Goal: Information Seeking & Learning: Learn about a topic

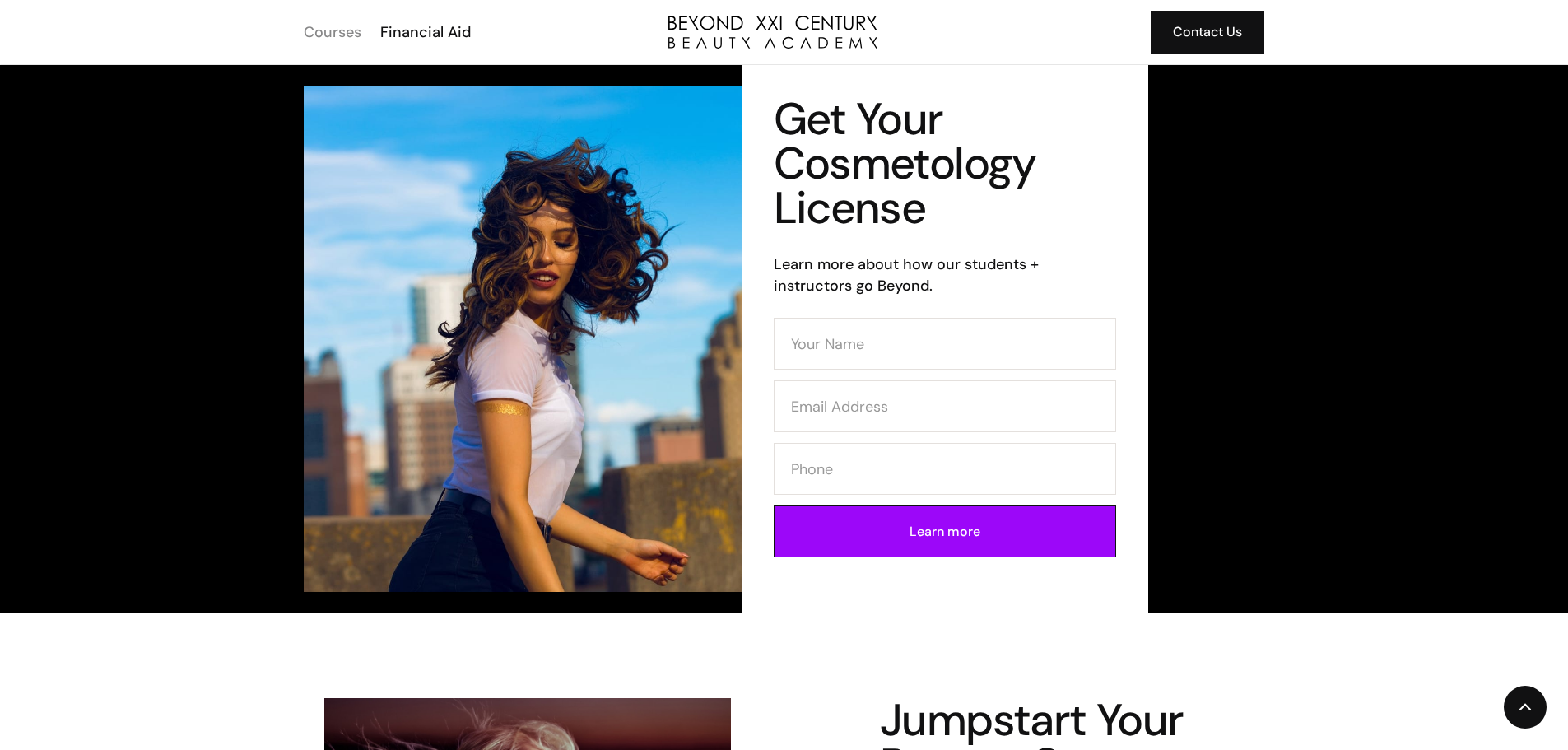
click at [330, 30] on div "Courses" at bounding box center [332, 32] width 58 height 22
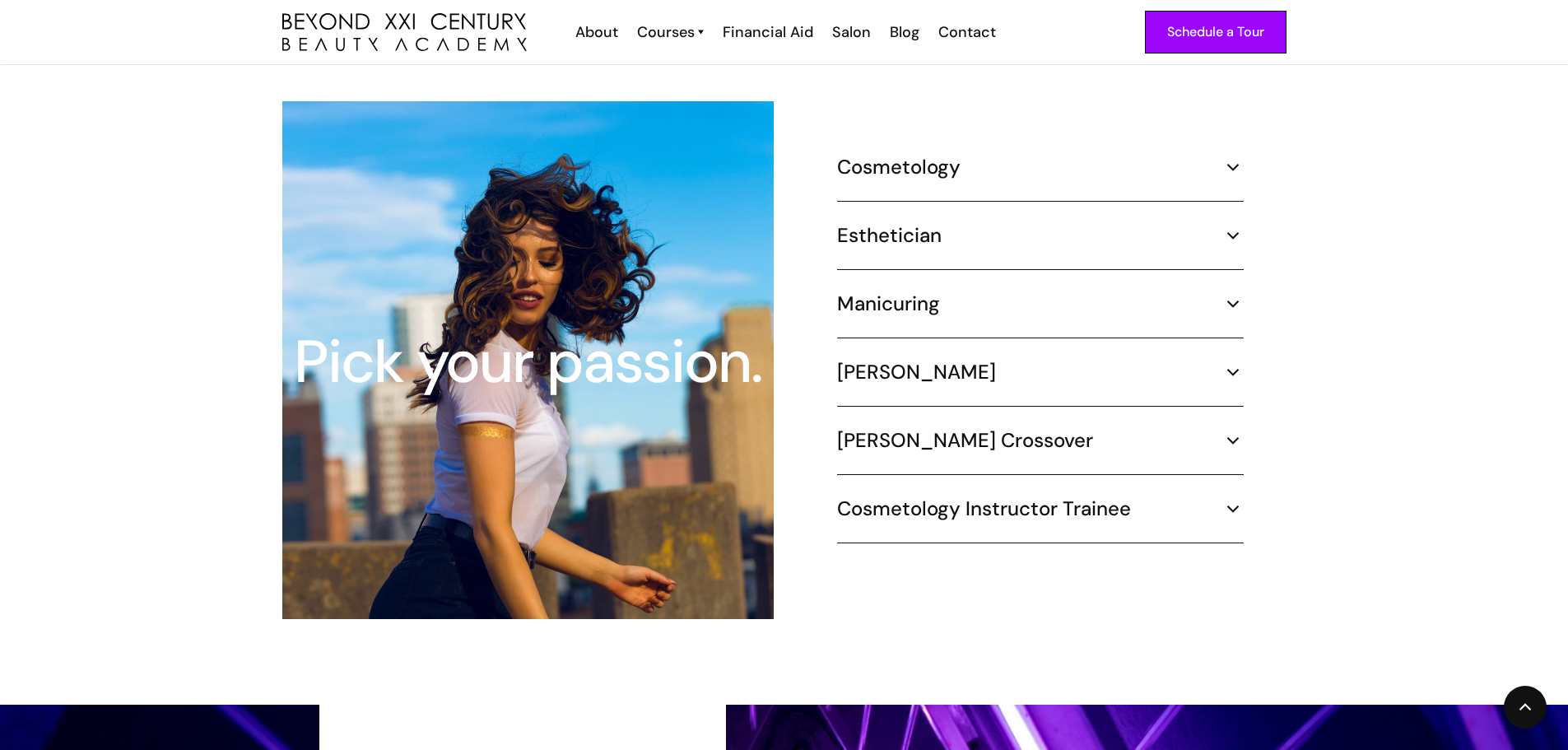
scroll to position [1565, 0]
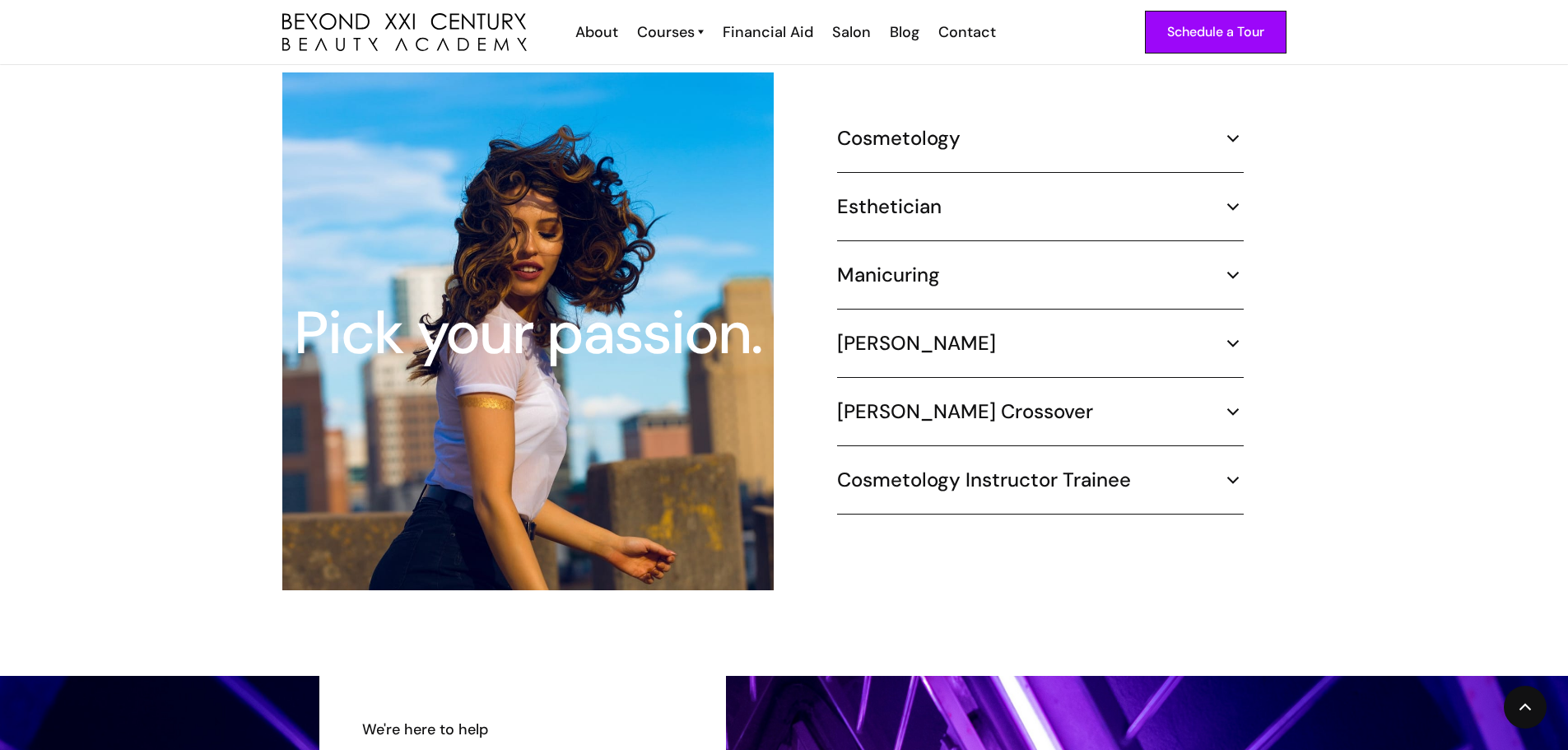
click at [1215, 126] on div "Cosmetology" at bounding box center [1040, 138] width 407 height 25
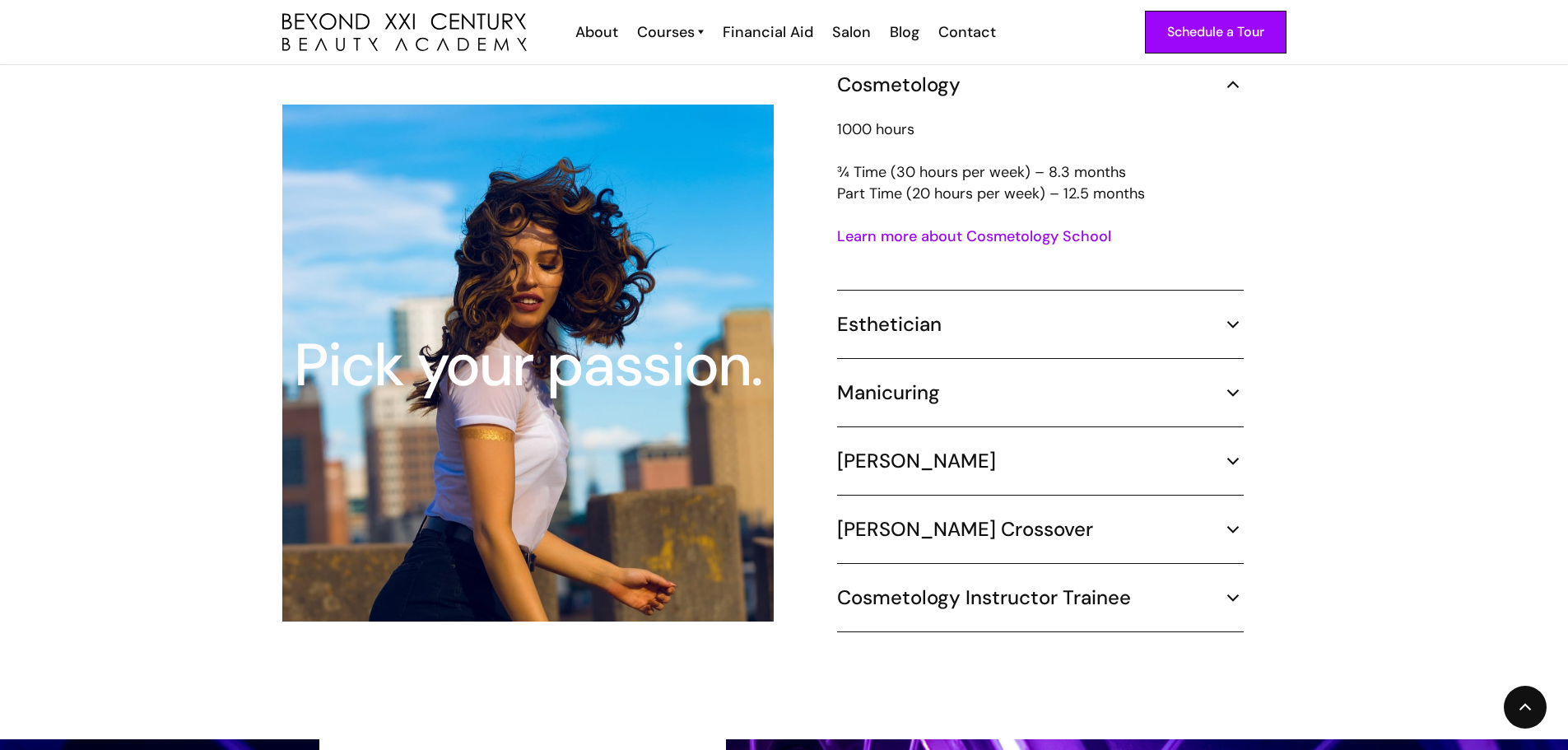
click at [1241, 314] on img at bounding box center [1233, 324] width 21 height 22
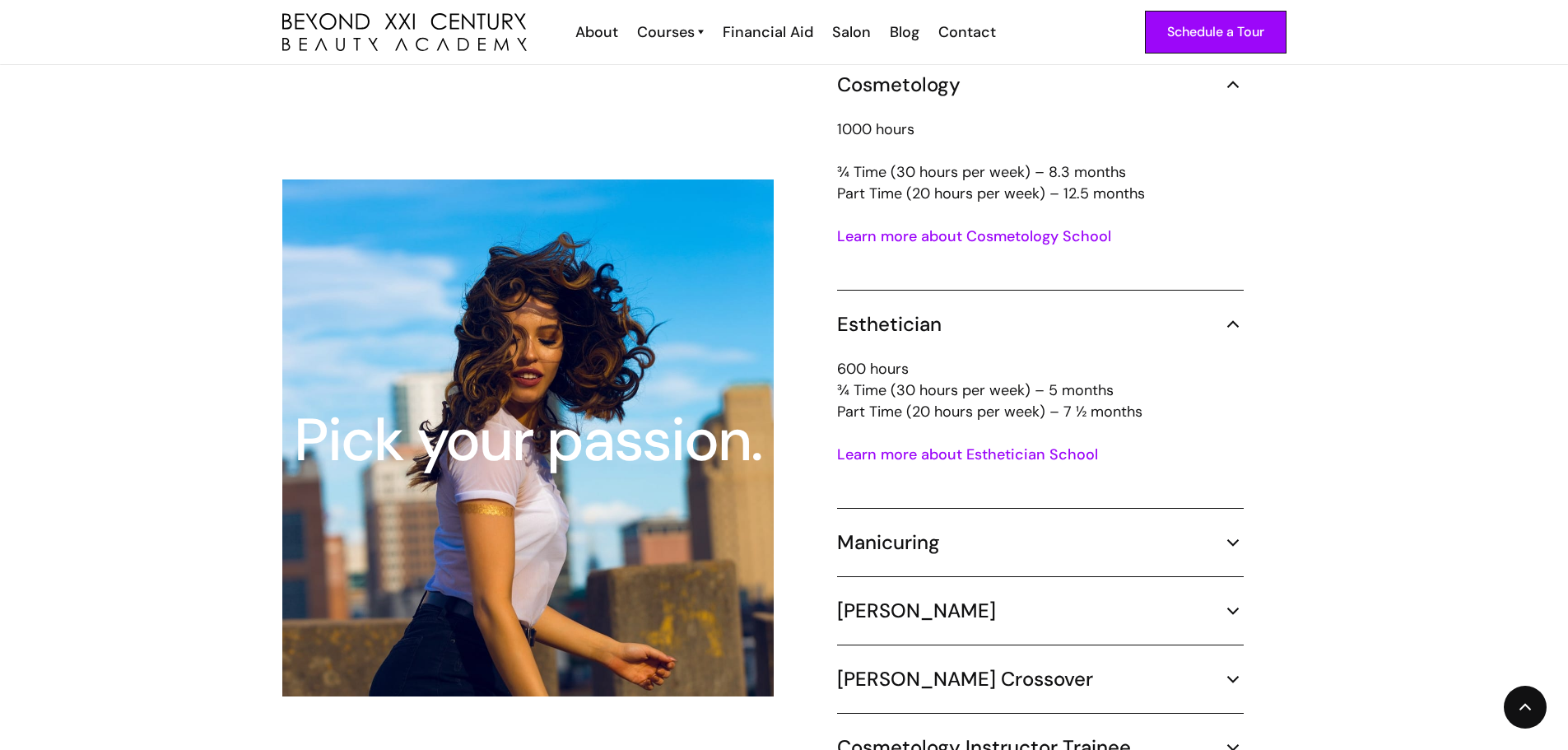
click at [960, 445] on link "Learn more about Esthetician School" at bounding box center [968, 454] width 261 height 20
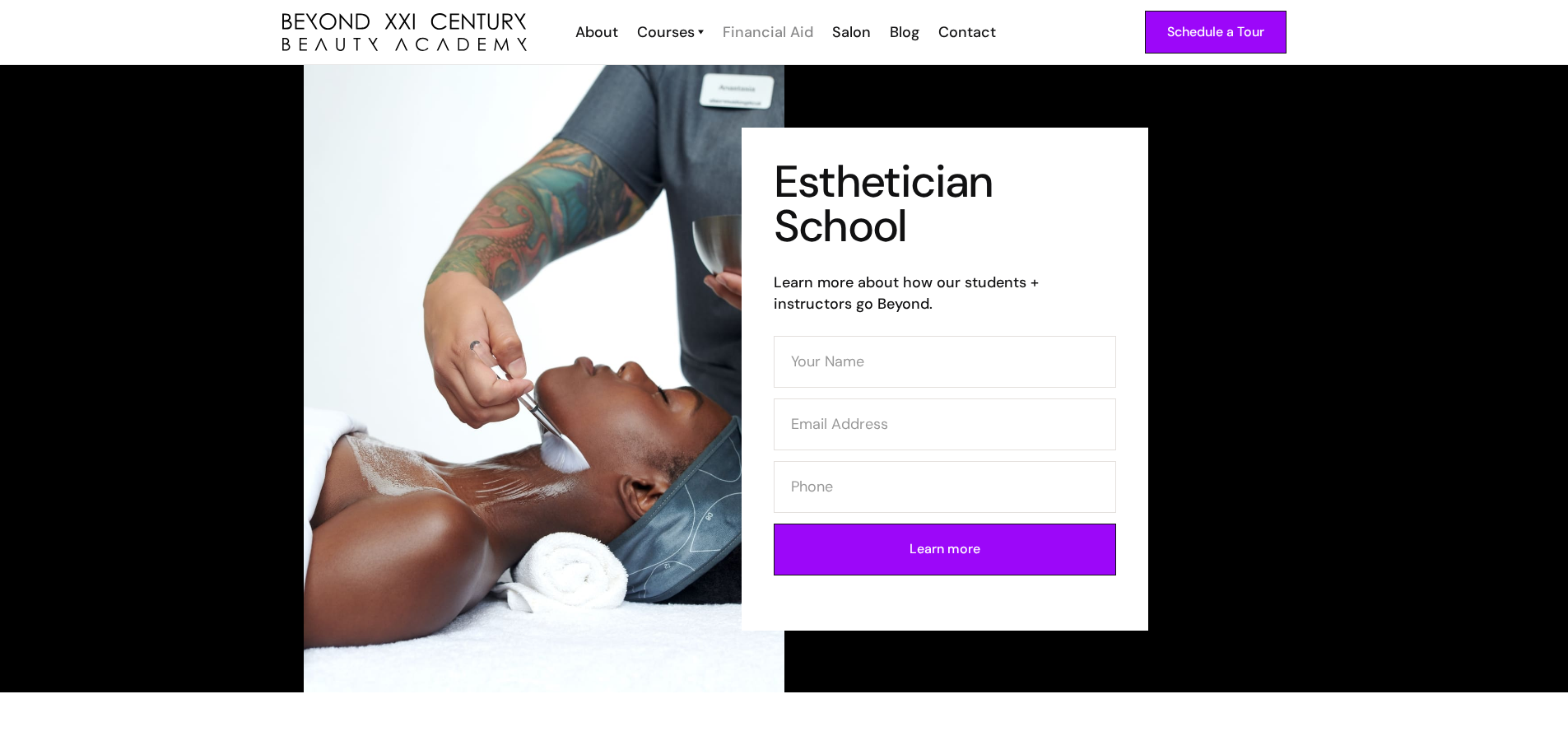
click at [790, 29] on div "Financial Aid" at bounding box center [768, 32] width 90 height 22
